Goal: Task Accomplishment & Management: Complete application form

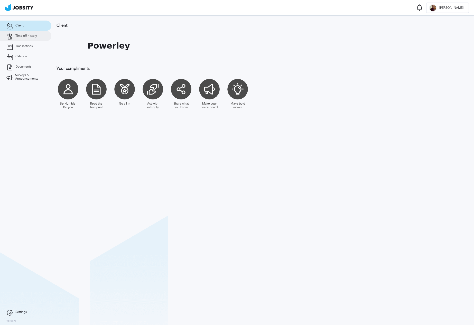
click at [28, 40] on link "Time off history" at bounding box center [25, 36] width 51 height 10
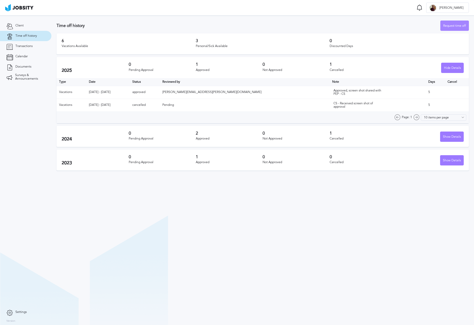
click at [443, 26] on div "Request time off" at bounding box center [454, 26] width 28 height 10
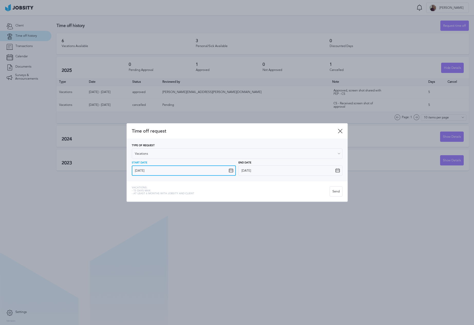
click at [192, 172] on input "[DATE]" at bounding box center [184, 170] width 104 height 10
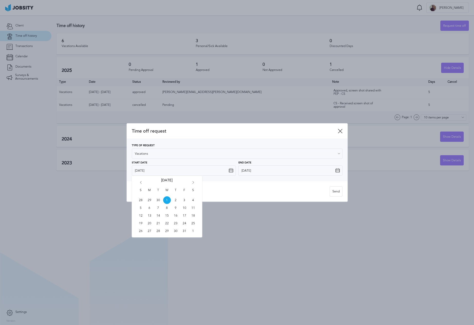
click at [137, 183] on div "S M T W T F S 28 29 30 1 2 3 4 5 6 7 8 9 10 11 12 13 14 15 16 17 18 19 20 21 22…" at bounding box center [167, 207] width 70 height 62
click at [140, 182] on icon "Go back 1 month" at bounding box center [140, 183] width 5 height 5
click at [148, 230] on span "29" at bounding box center [150, 231] width 8 height 8
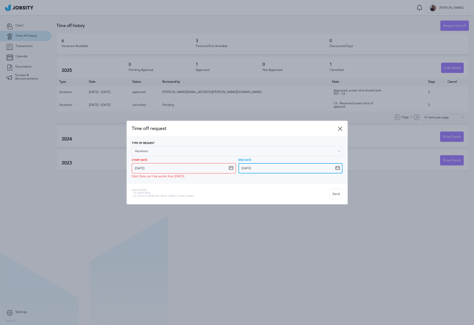
click at [264, 169] on input "[DATE]" at bounding box center [290, 168] width 104 height 10
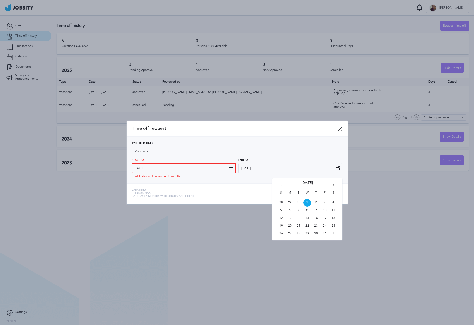
click at [158, 170] on input "[DATE]" at bounding box center [184, 168] width 104 height 10
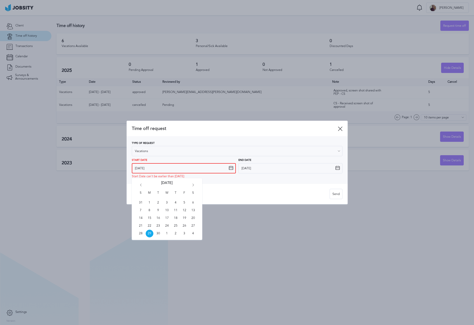
click at [176, 163] on input "[DATE]" at bounding box center [184, 168] width 104 height 10
click at [166, 234] on span "1" at bounding box center [167, 234] width 8 height 8
click at [191, 166] on input "[DATE]" at bounding box center [184, 168] width 104 height 10
click at [172, 235] on span "2" at bounding box center [176, 234] width 8 height 8
click at [178, 171] on input "[DATE]" at bounding box center [184, 168] width 104 height 10
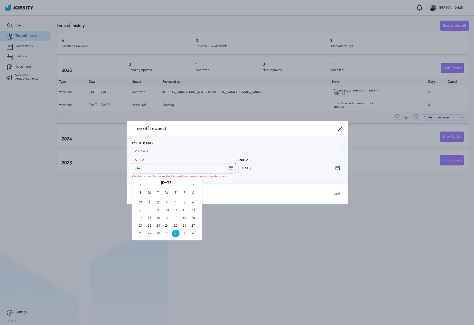
click at [150, 234] on span "29" at bounding box center [150, 234] width 8 height 8
type input "[DATE]"
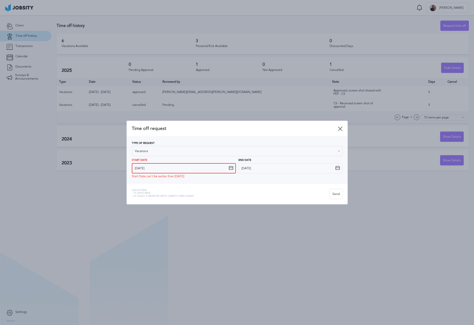
click at [172, 168] on input "[DATE]" at bounding box center [184, 168] width 104 height 10
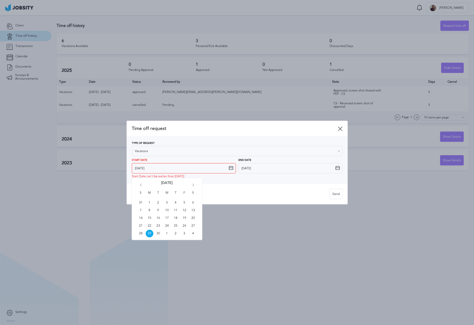
click at [203, 276] on div at bounding box center [237, 162] width 474 height 325
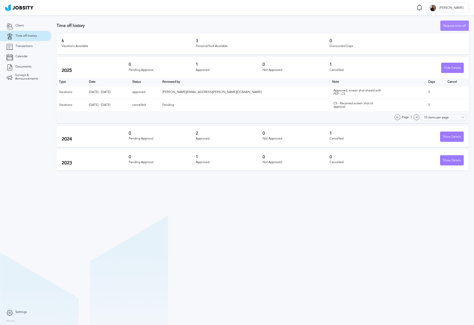
click at [452, 25] on div "Request time off" at bounding box center [454, 26] width 28 height 10
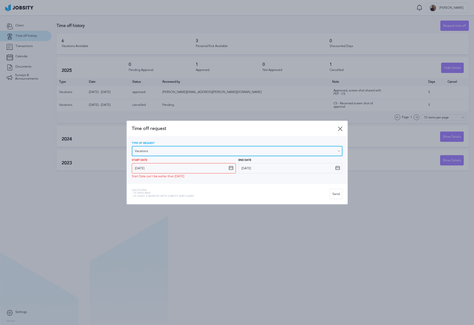
click at [224, 149] on input "Vacations" at bounding box center [237, 151] width 211 height 10
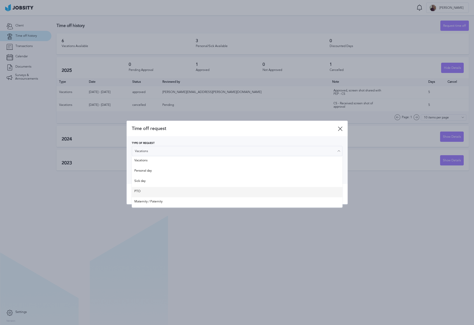
type input "PTO"
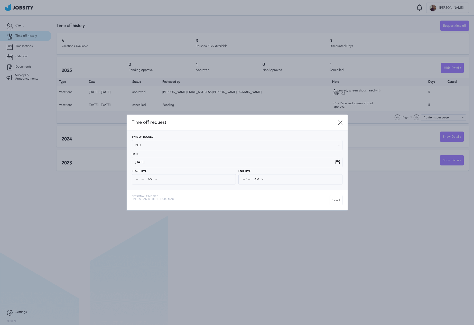
click at [167, 189] on div "Type of Request PTO Vacations Personal day Sick day PTO Maternity / Paternity D…" at bounding box center [237, 159] width 221 height 59
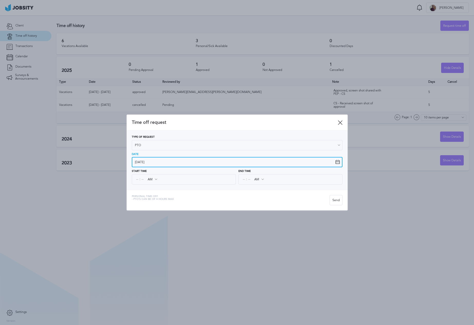
click at [159, 162] on input "[DATE]" at bounding box center [237, 162] width 211 height 10
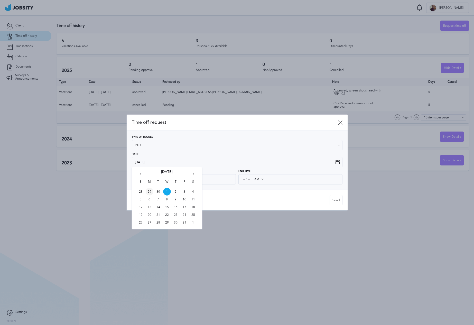
click at [151, 192] on span "29" at bounding box center [150, 192] width 8 height 8
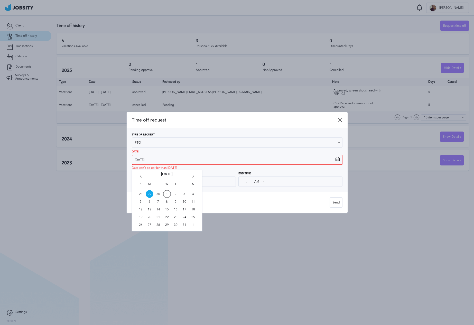
click at [164, 164] on input "[DATE]" at bounding box center [237, 160] width 211 height 10
click at [167, 196] on span "1" at bounding box center [167, 194] width 8 height 8
type input "[DATE]"
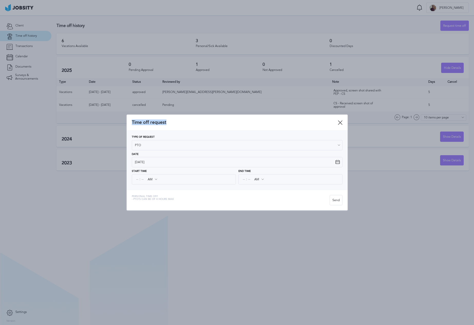
drag, startPoint x: 225, startPoint y: 125, endPoint x: 227, endPoint y: 97, distance: 28.1
click at [227, 97] on div "Time off request Type of Request PTO Vacations Personal day Sick day PTO Matern…" at bounding box center [237, 162] width 474 height 325
click at [337, 126] on div "Time off request" at bounding box center [237, 123] width 221 height 16
click at [338, 126] on div "Time off request" at bounding box center [237, 123] width 221 height 16
